Goal: Information Seeking & Learning: Find specific fact

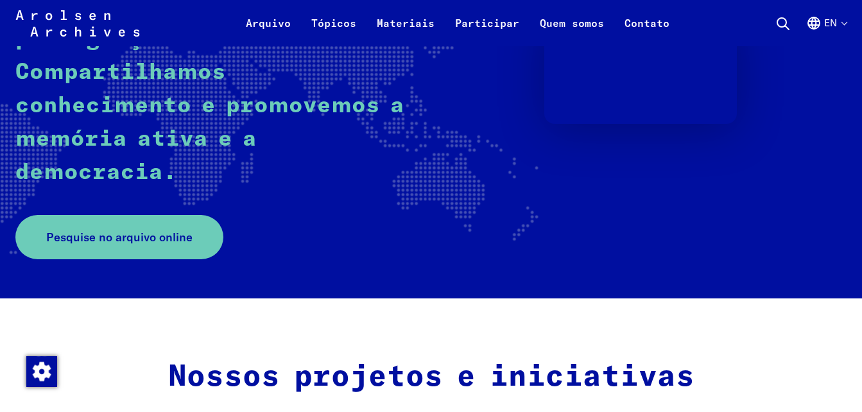
scroll to position [234, 0]
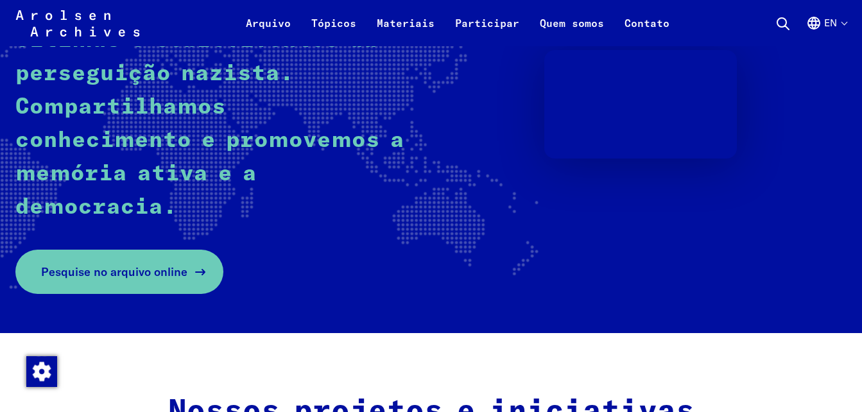
click at [204, 265] on link "Pesquise no arquivo online" at bounding box center [119, 272] width 208 height 44
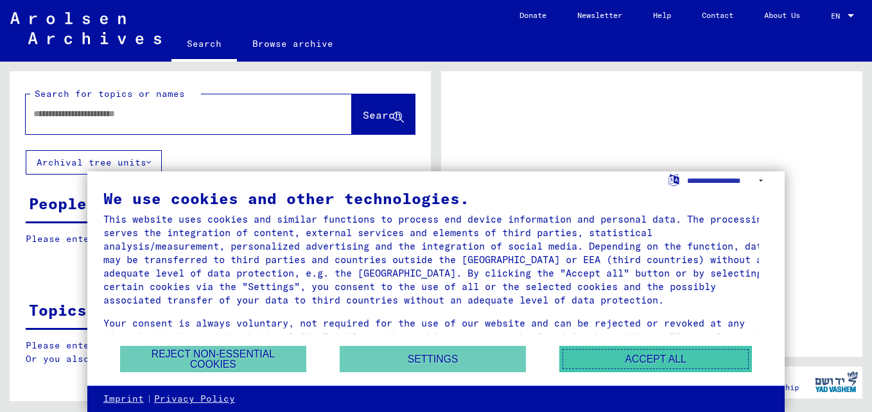
click at [598, 360] on button "Accept all" at bounding box center [655, 359] width 193 height 26
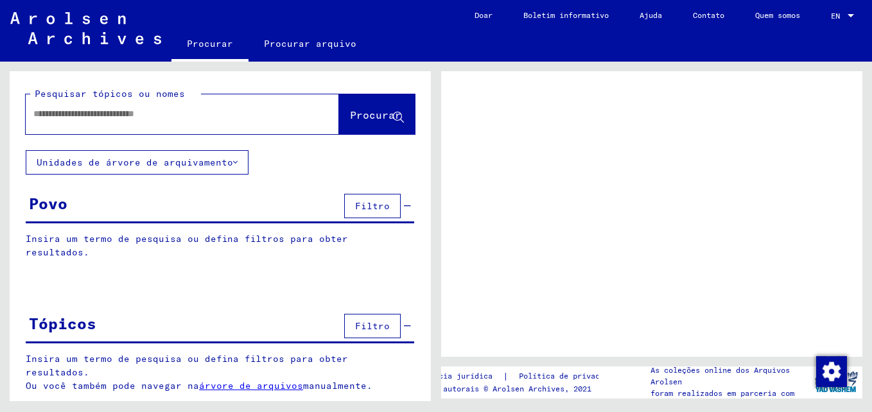
click at [263, 116] on input "text" at bounding box center [170, 113] width 275 height 13
type input "****"
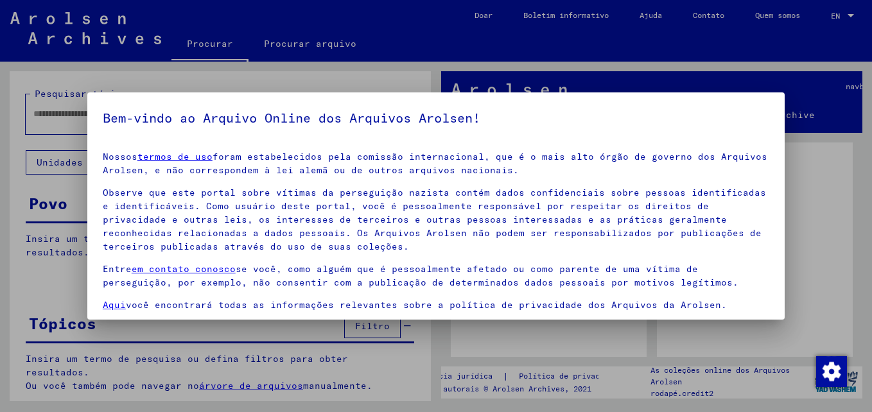
click at [785, 270] on mat-dialog-container "Bem-vindo ao Arquivo Online dos Arquivos Arolsen! Nossos termos de uso foram es…" at bounding box center [435, 205] width 697 height 227
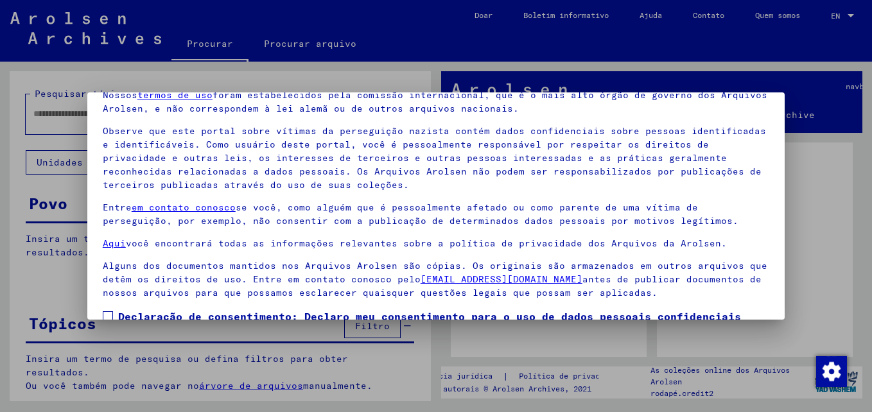
scroll to position [105, 0]
